Goal: Task Accomplishment & Management: Manage account settings

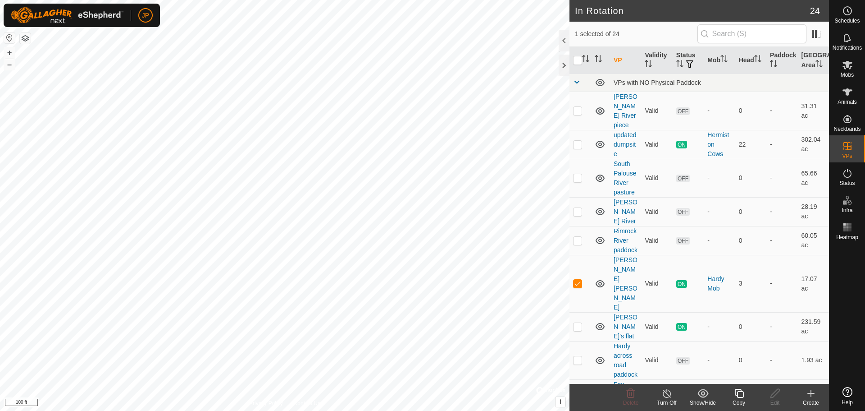
checkbox input "false"
checkbox input "true"
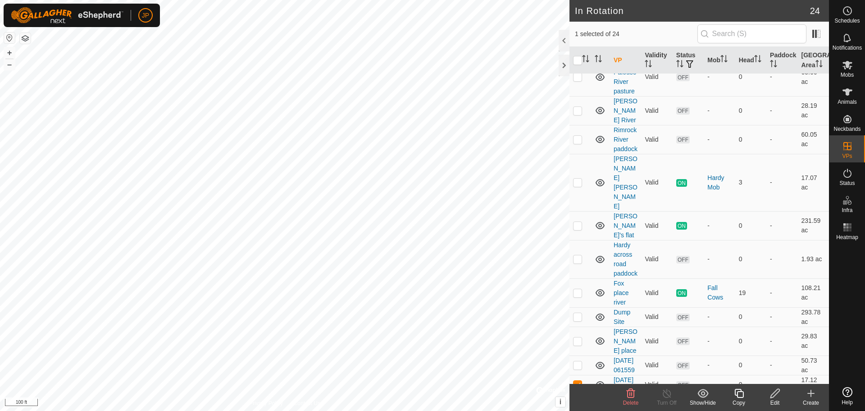
scroll to position [158, 0]
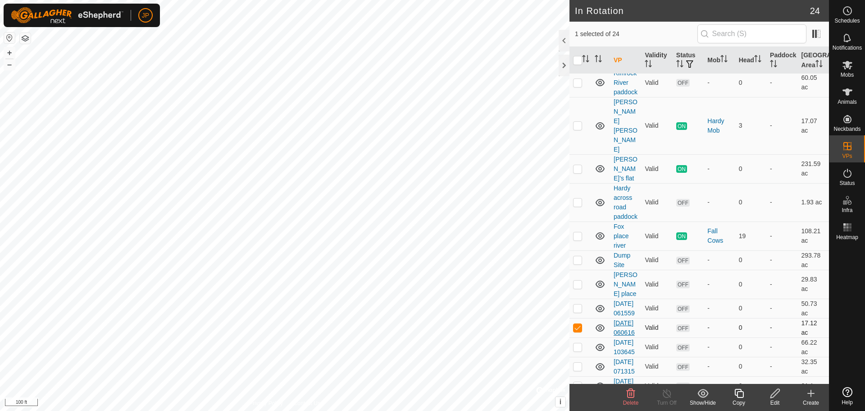
click at [624, 319] on link "[DATE] 060616" at bounding box center [624, 327] width 21 height 17
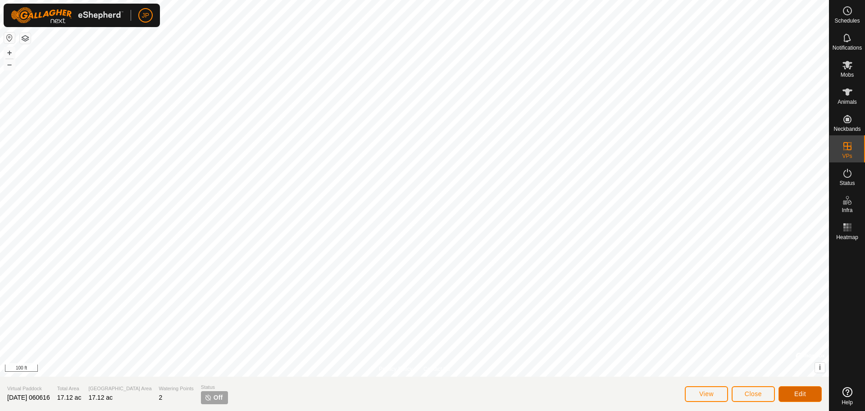
click at [790, 397] on button "Edit" at bounding box center [800, 394] width 43 height 16
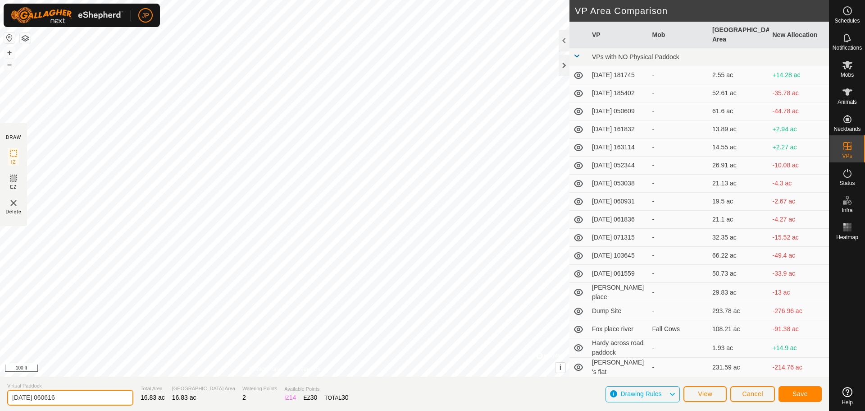
click at [78, 397] on input "[DATE] 060616" at bounding box center [70, 397] width 126 height 16
drag, startPoint x: 78, startPoint y: 397, endPoint x: 8, endPoint y: 403, distance: 70.1
click at [8, 403] on input "2025-06-26 060616" at bounding box center [70, 397] width 126 height 16
type input "N"
type input "Hardy Paddock No Yard"
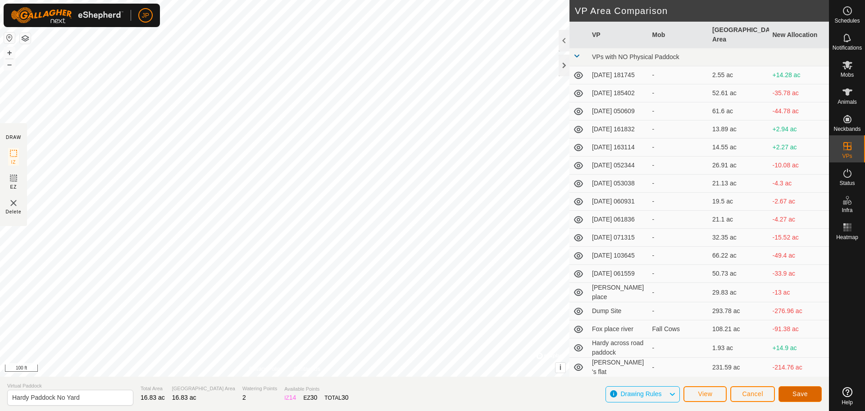
click at [799, 394] on span "Save" at bounding box center [800, 393] width 15 height 7
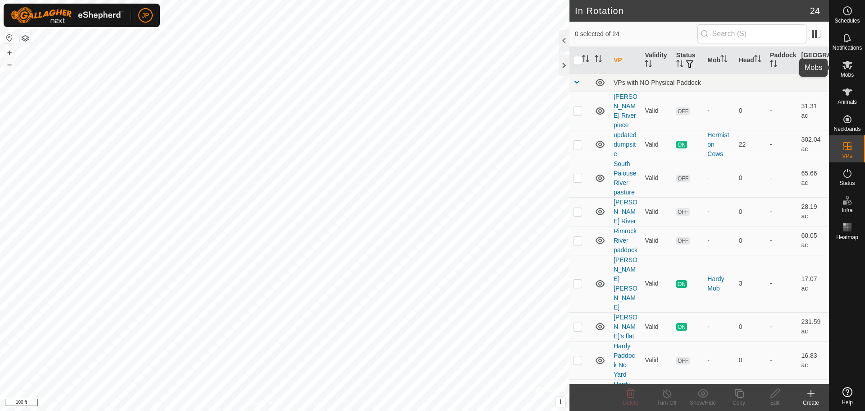
click at [847, 63] on icon at bounding box center [848, 65] width 10 height 9
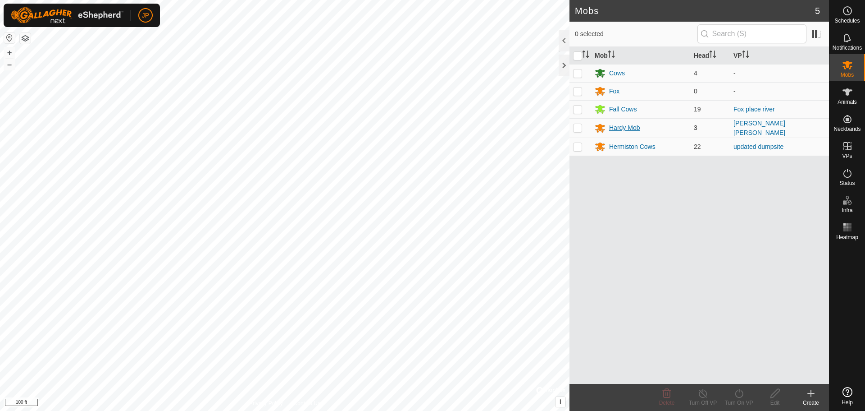
click at [630, 128] on div "Hardy Mob" at bounding box center [624, 127] width 31 height 9
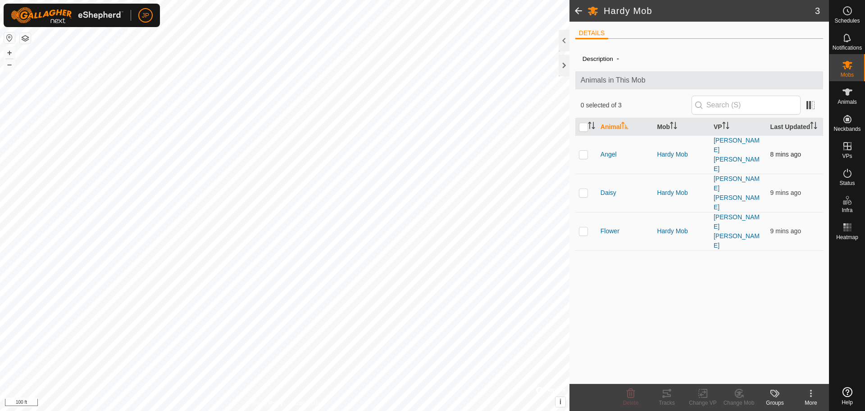
click at [585, 151] on p-checkbox at bounding box center [583, 154] width 9 height 7
checkbox input "true"
click at [585, 189] on p-checkbox at bounding box center [583, 192] width 9 height 7
checkbox input "true"
click at [583, 227] on p-checkbox at bounding box center [583, 230] width 9 height 7
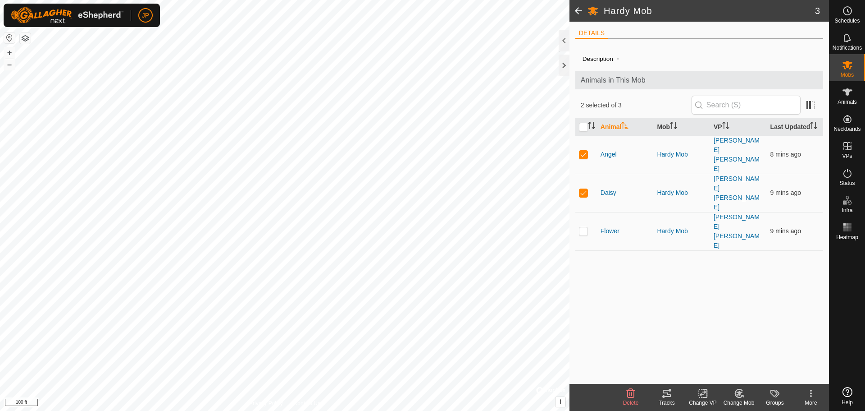
checkbox input "true"
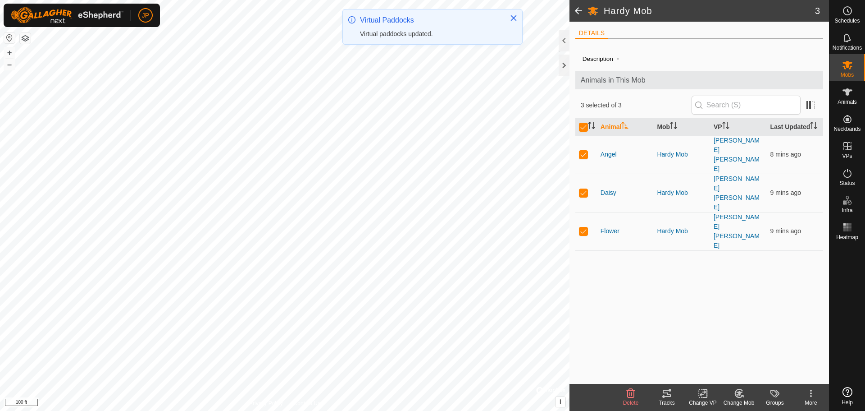
click at [703, 395] on icon at bounding box center [703, 393] width 11 height 11
click at [727, 351] on link "Choose VP..." at bounding box center [729, 354] width 89 height 18
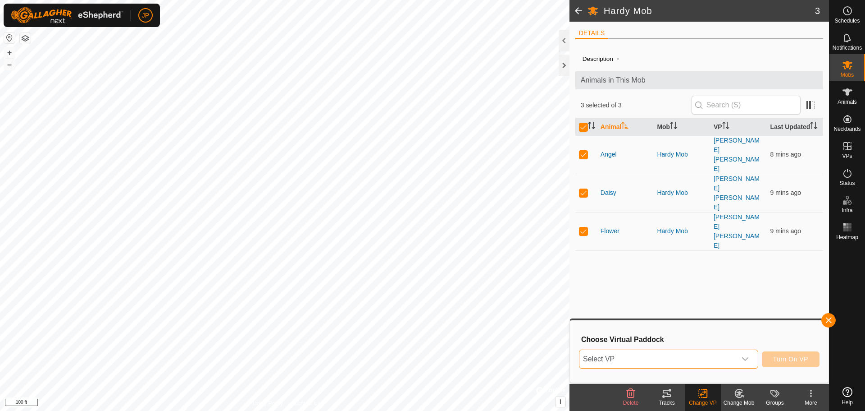
click at [700, 360] on span "Select VP" at bounding box center [658, 359] width 157 height 18
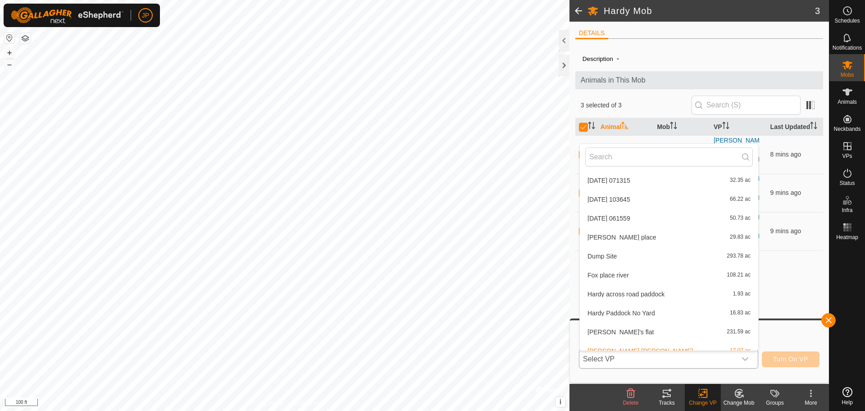
scroll to position [198, 0]
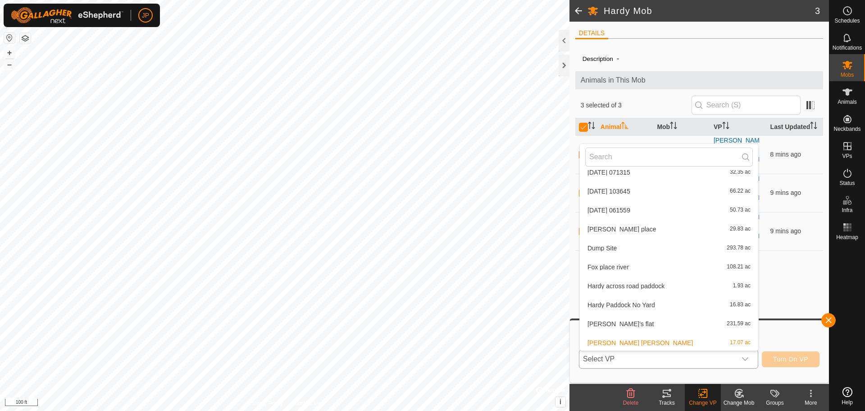
click at [644, 303] on li "Hardy Paddock No Yard 16.83 ac" at bounding box center [669, 305] width 178 height 18
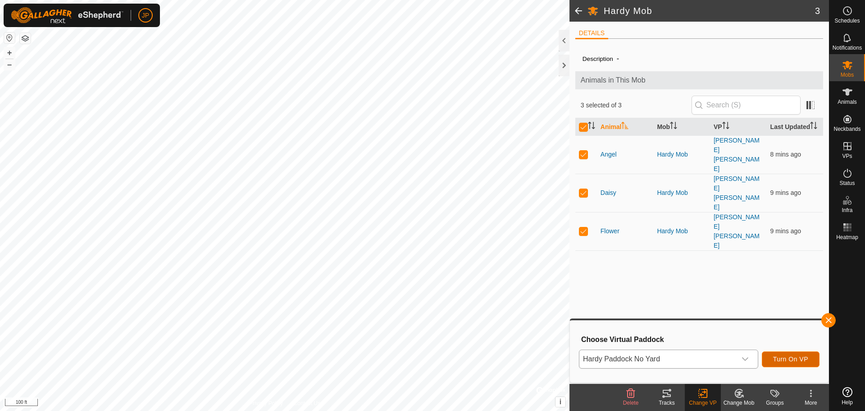
click at [788, 359] on span "Turn On VP" at bounding box center [790, 358] width 35 height 7
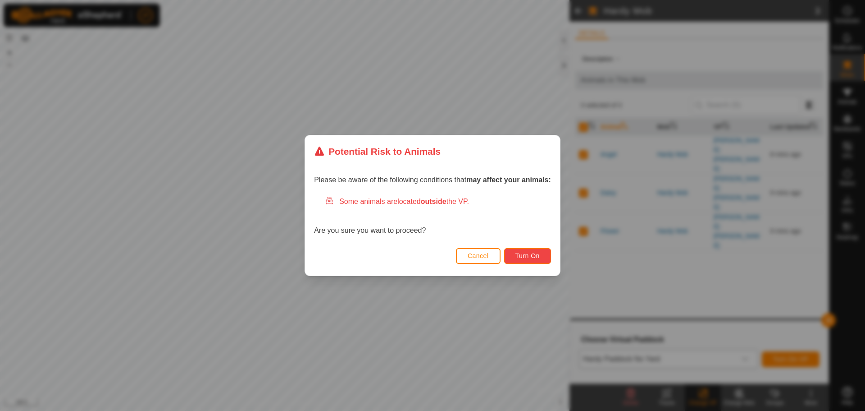
click at [534, 260] on button "Turn On" at bounding box center [527, 256] width 47 height 16
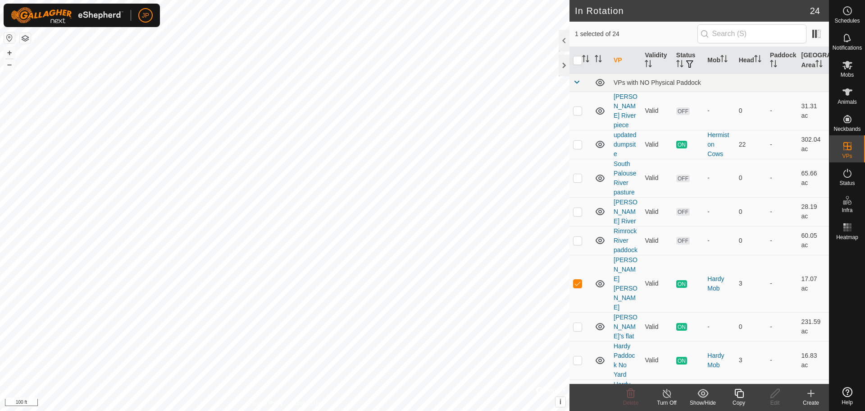
click at [666, 392] on line at bounding box center [666, 393] width 7 height 7
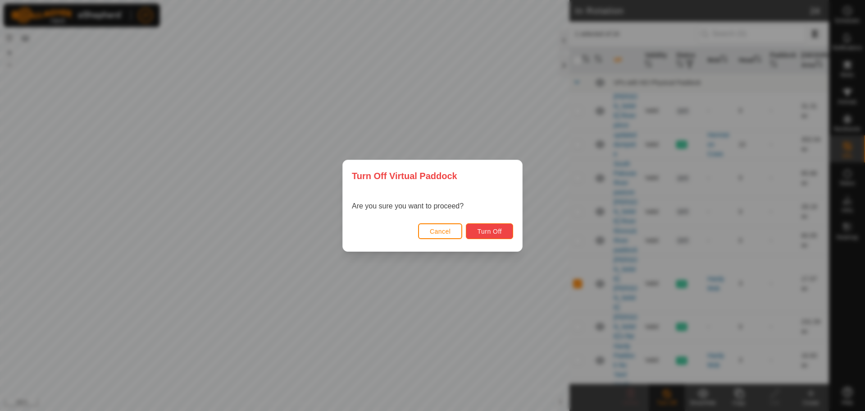
click at [494, 231] on span "Turn Off" at bounding box center [489, 231] width 25 height 7
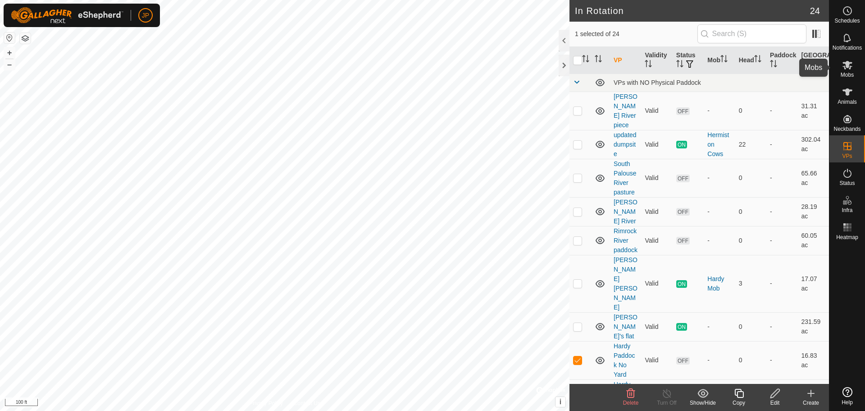
click at [849, 65] on icon at bounding box center [848, 65] width 10 height 9
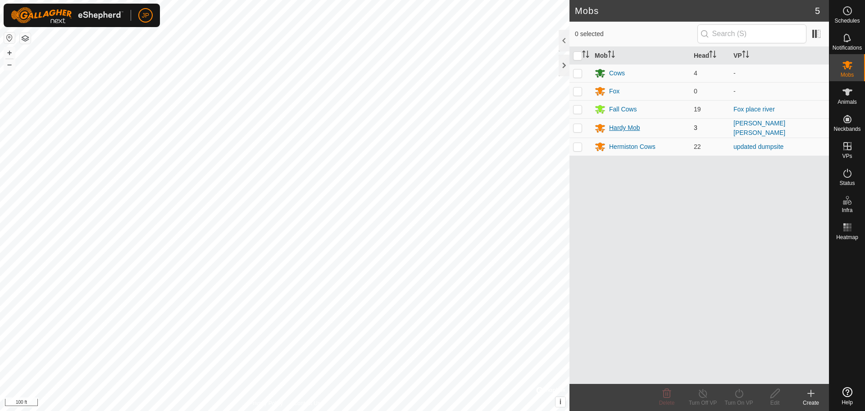
click at [629, 125] on div "Hardy Mob" at bounding box center [624, 127] width 31 height 9
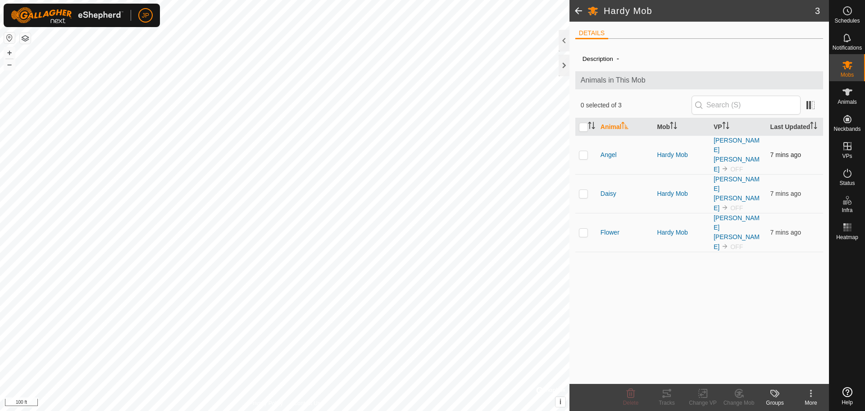
click at [578, 147] on td at bounding box center [586, 154] width 22 height 39
checkbox input "true"
click at [585, 190] on p-checkbox at bounding box center [583, 193] width 9 height 7
checkbox input "true"
click at [583, 213] on td at bounding box center [586, 232] width 22 height 39
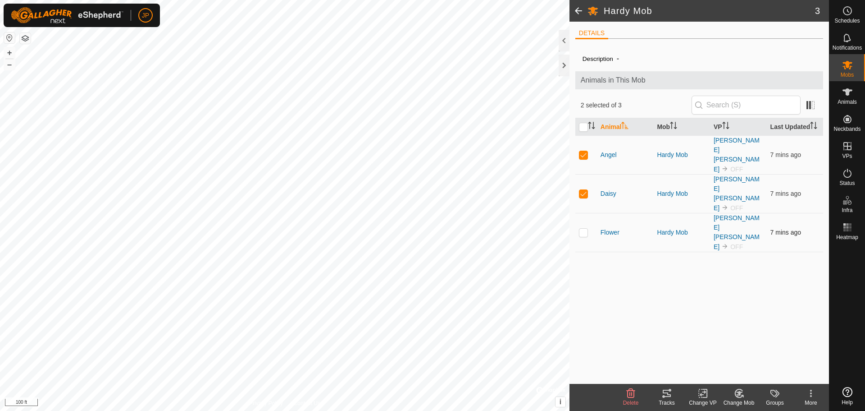
checkbox input "true"
click at [703, 395] on icon at bounding box center [703, 393] width 11 height 11
click at [727, 359] on link "Choose VP..." at bounding box center [729, 354] width 89 height 18
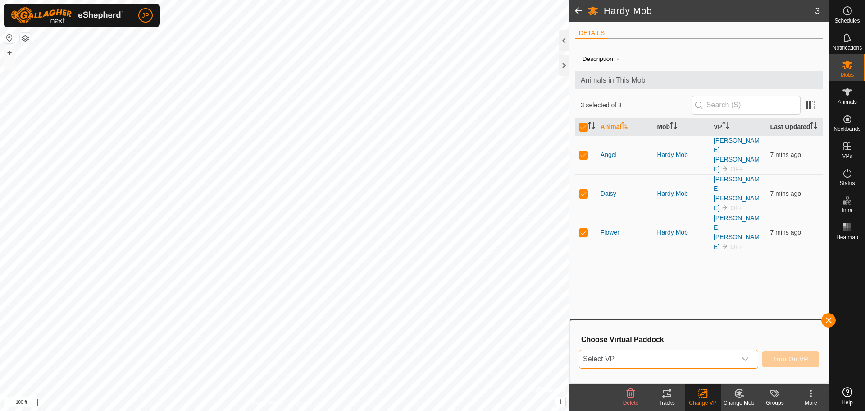
click at [717, 359] on span "Select VP" at bounding box center [658, 359] width 157 height 18
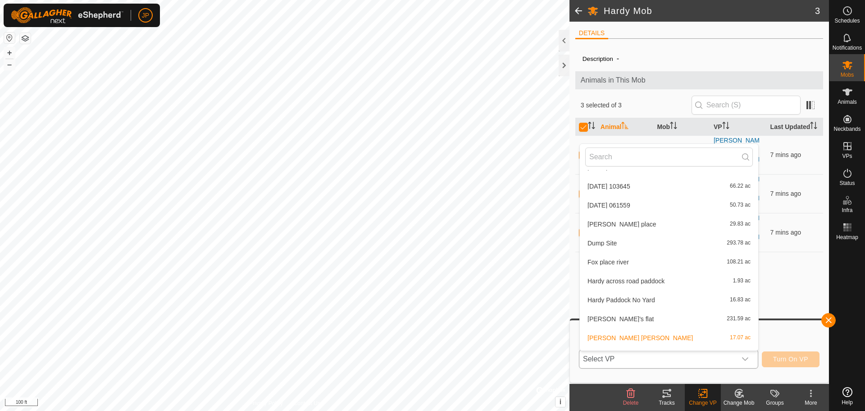
scroll to position [217, 0]
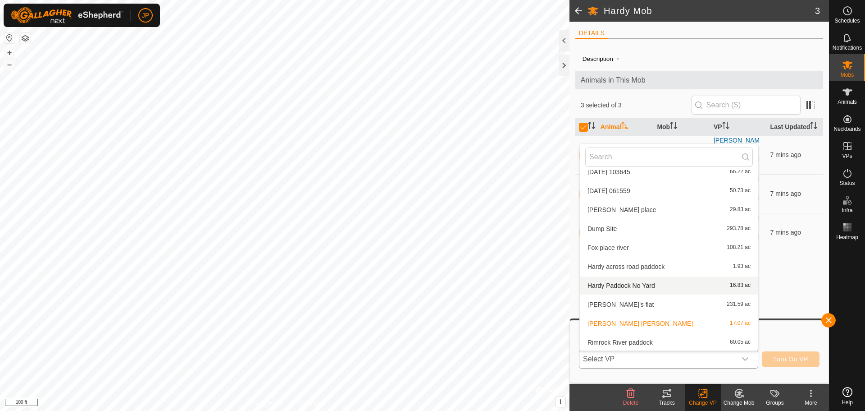
click at [652, 287] on li "Hardy Paddock No Yard 16.83 ac" at bounding box center [669, 285] width 178 height 18
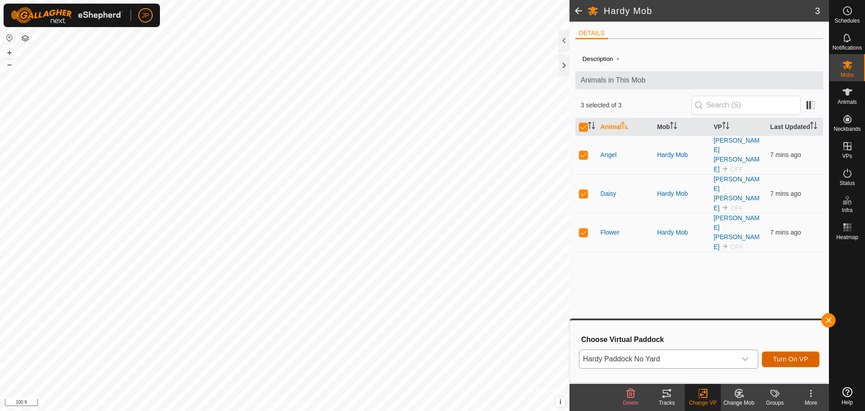
click at [785, 362] on span "Turn On VP" at bounding box center [790, 358] width 35 height 7
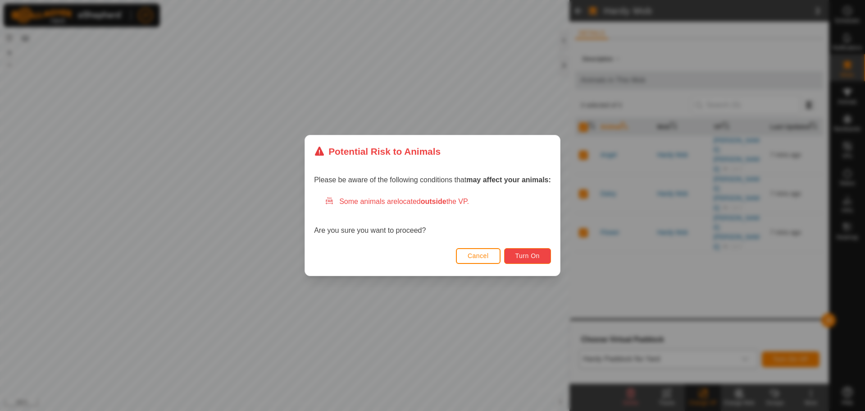
click at [526, 256] on span "Turn On" at bounding box center [528, 255] width 24 height 7
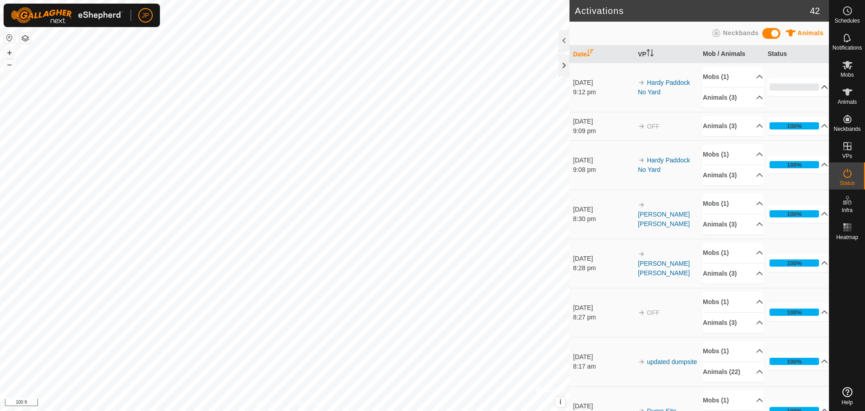
click at [783, 85] on p-accordion-header "0%" at bounding box center [798, 87] width 60 height 18
click at [797, 88] on p-accordion-header "0%" at bounding box center [798, 87] width 60 height 18
click at [788, 82] on p-accordion-header "0%" at bounding box center [798, 87] width 60 height 18
